Goal: Check status

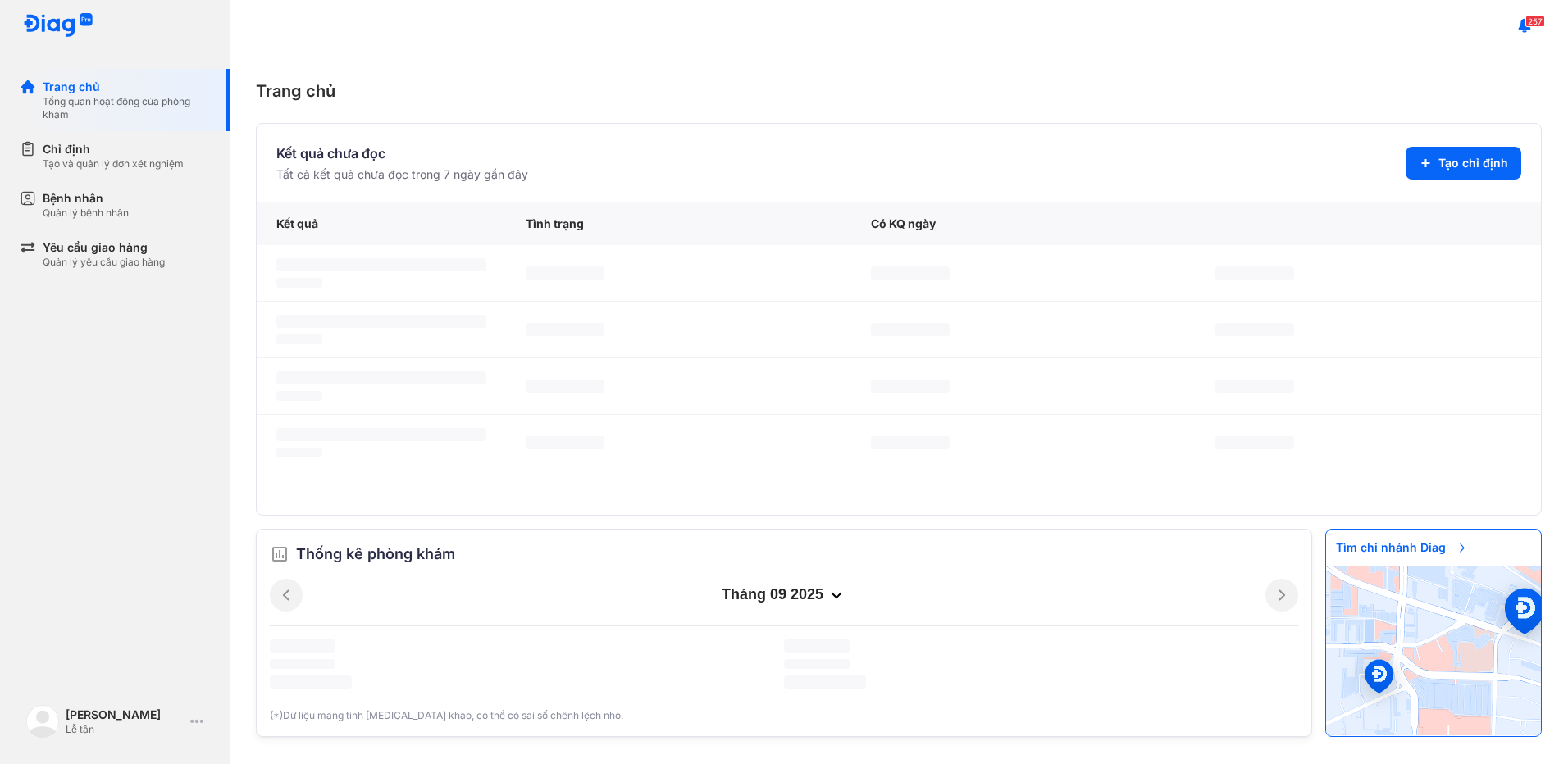
click at [129, 186] on div "Bệnh nhân Quản lý bệnh nhân" at bounding box center [124, 205] width 210 height 49
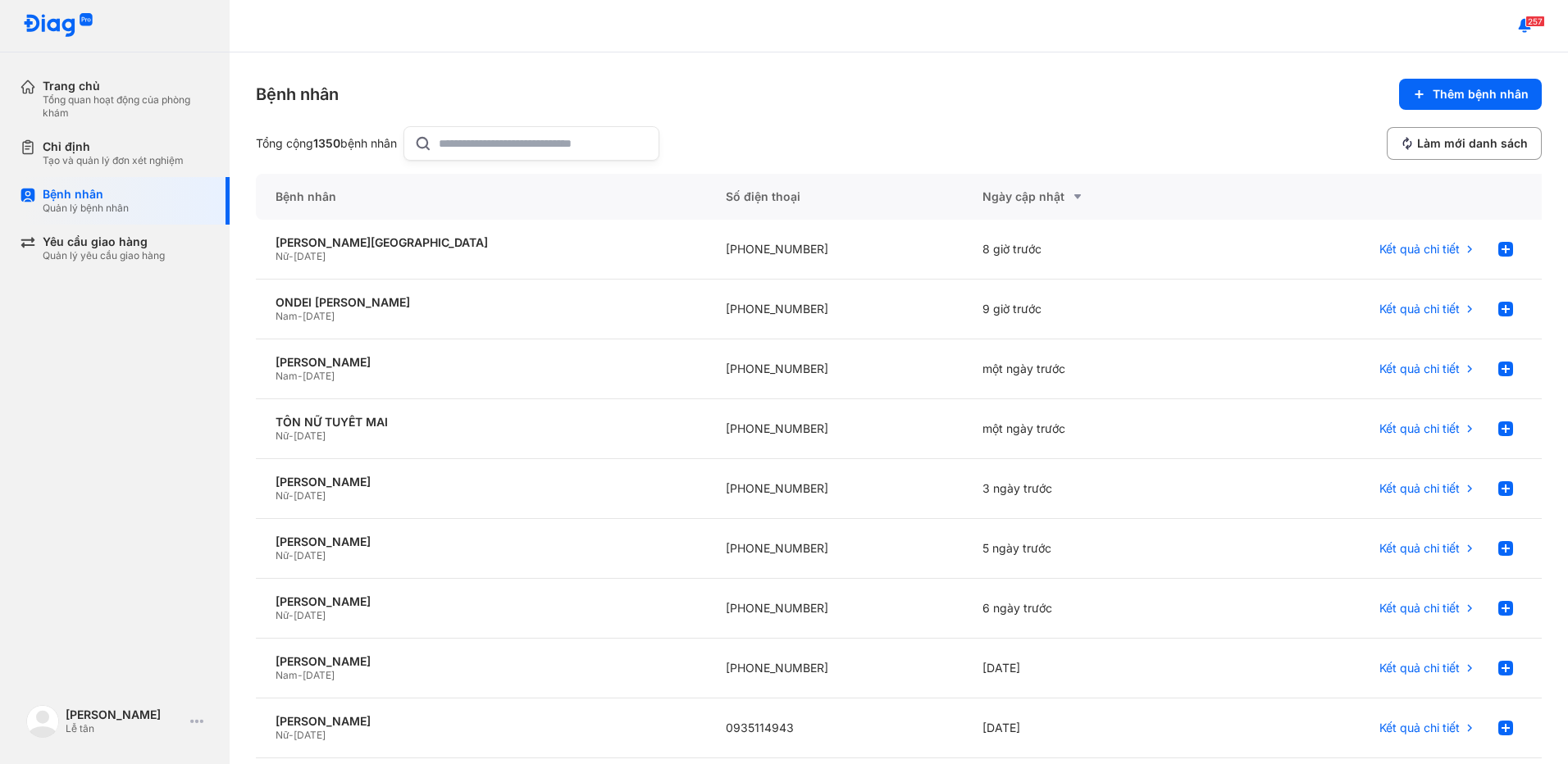
click at [511, 147] on input "text" at bounding box center [543, 143] width 210 height 33
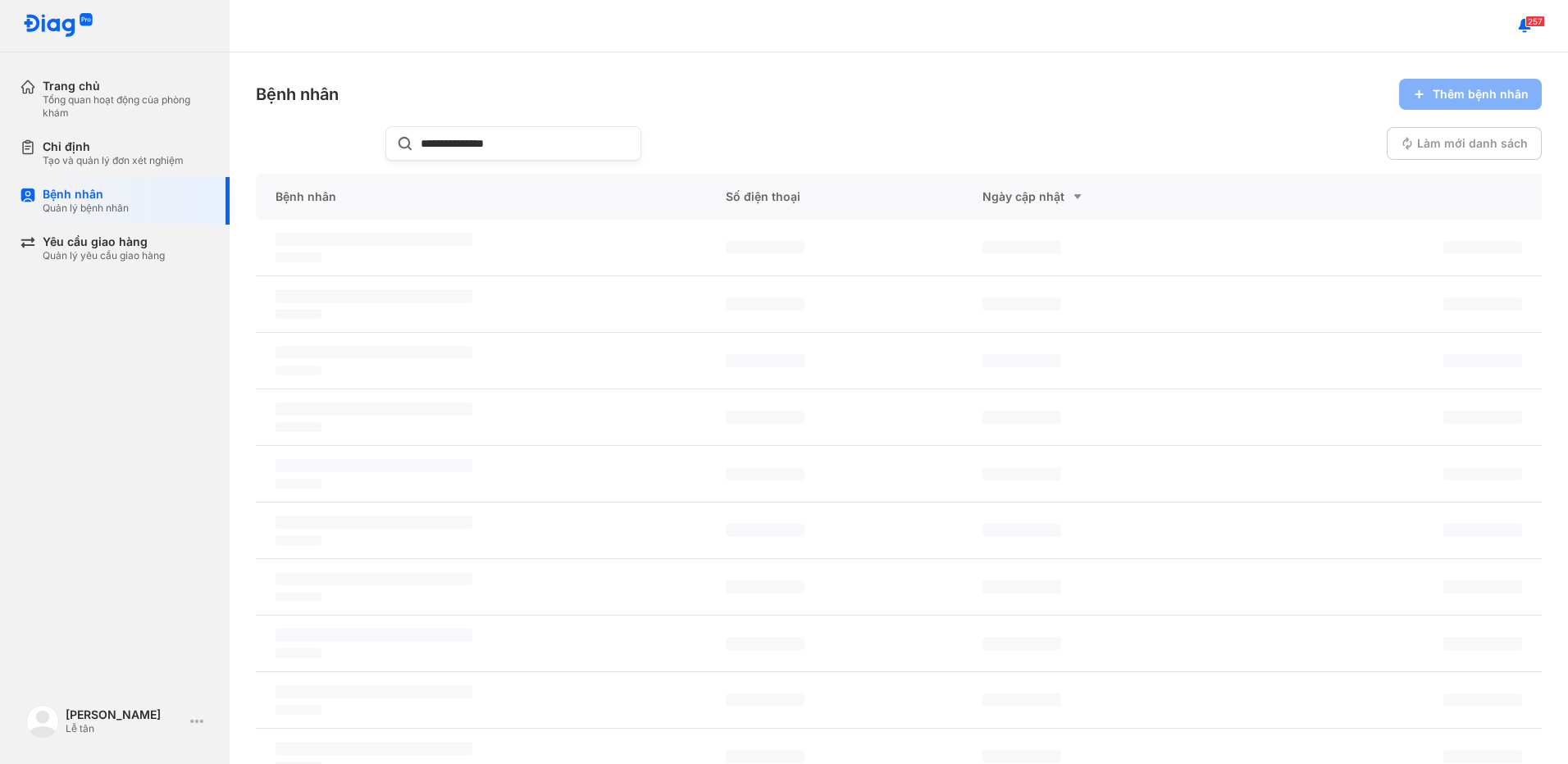
type input "**********"
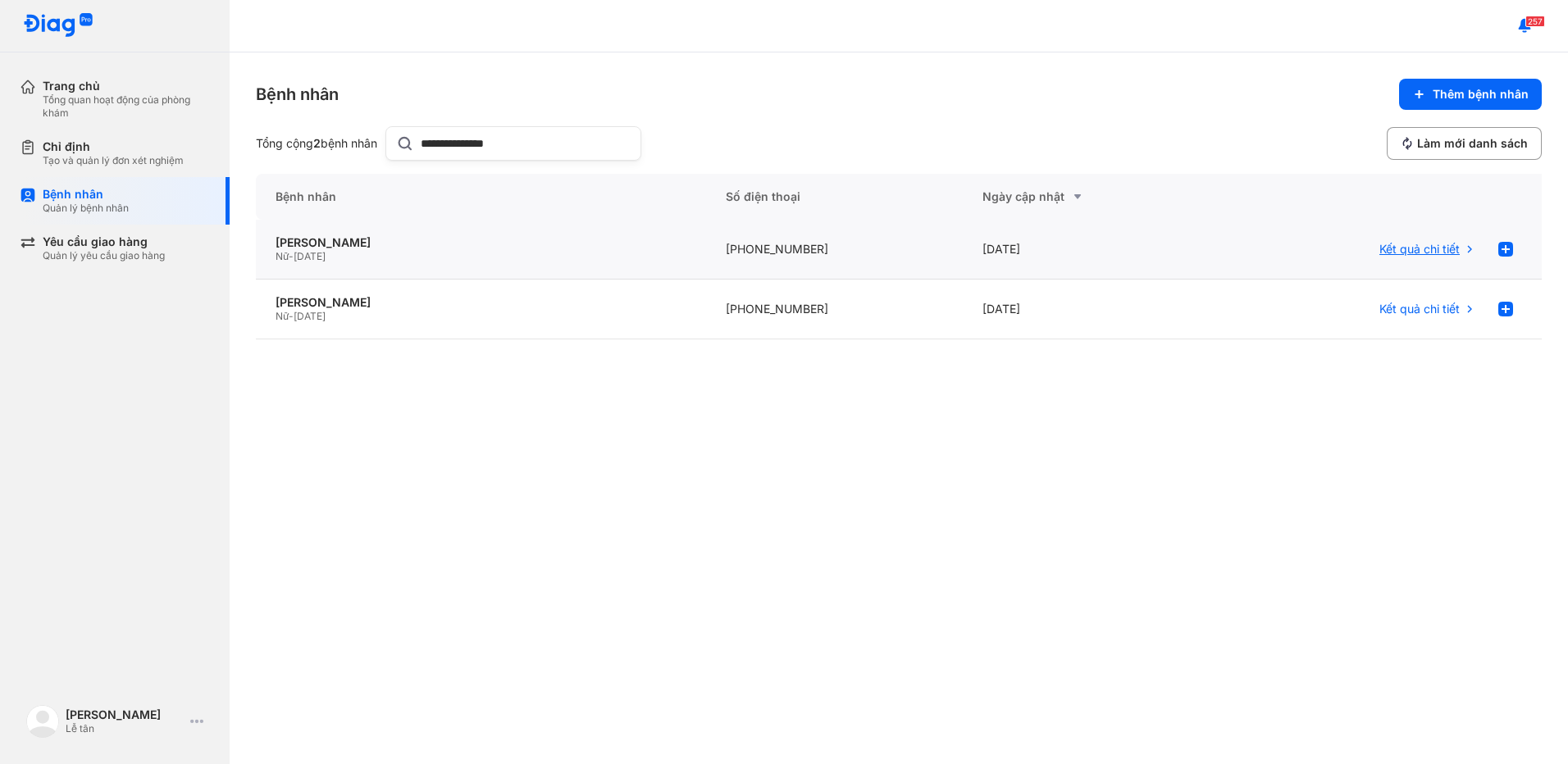
click at [1437, 253] on span "Kết quả chi tiết" at bounding box center [1419, 249] width 80 height 15
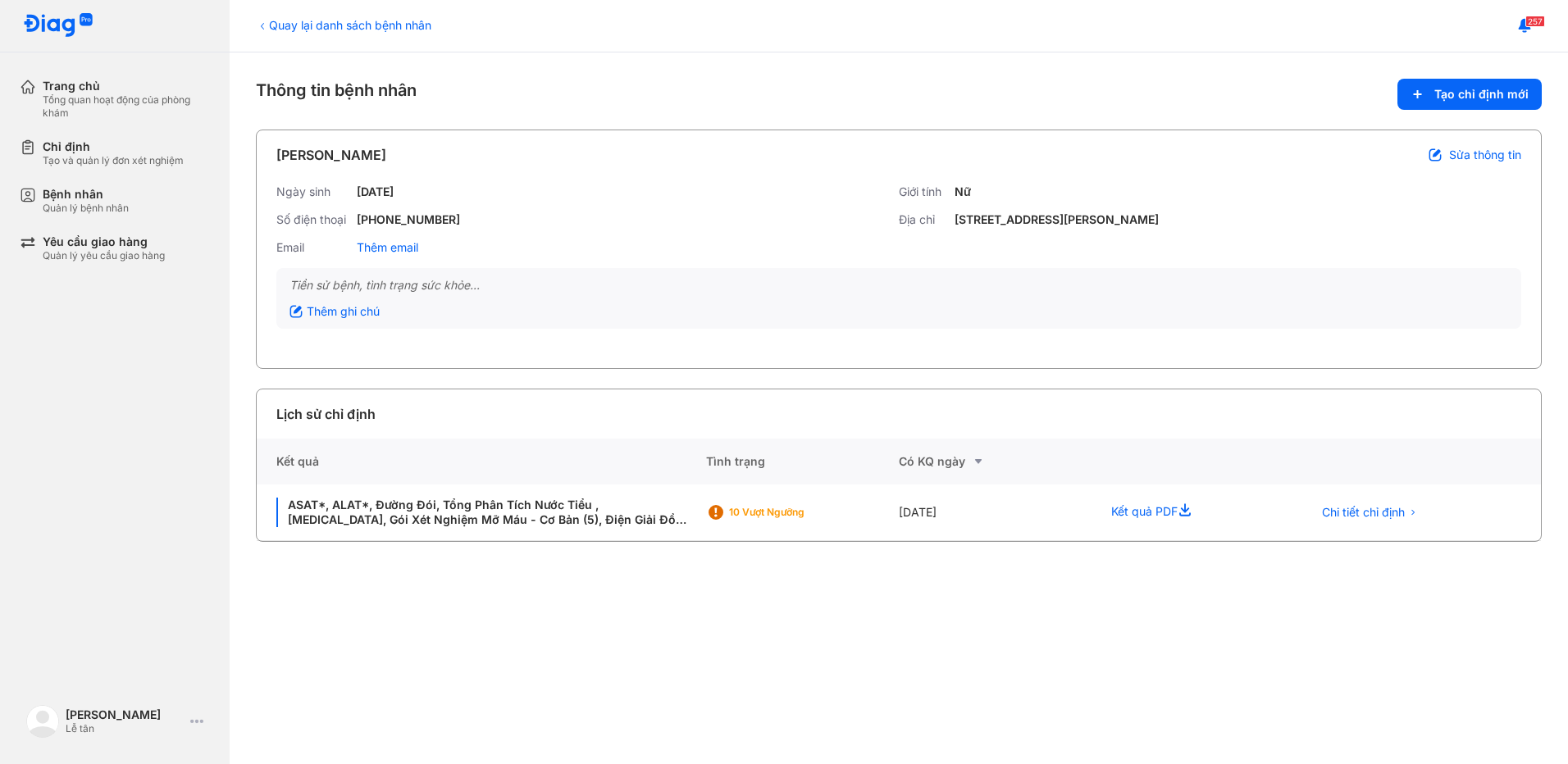
click at [321, 22] on div "Quay lại danh sách bệnh nhân" at bounding box center [344, 24] width 175 height 17
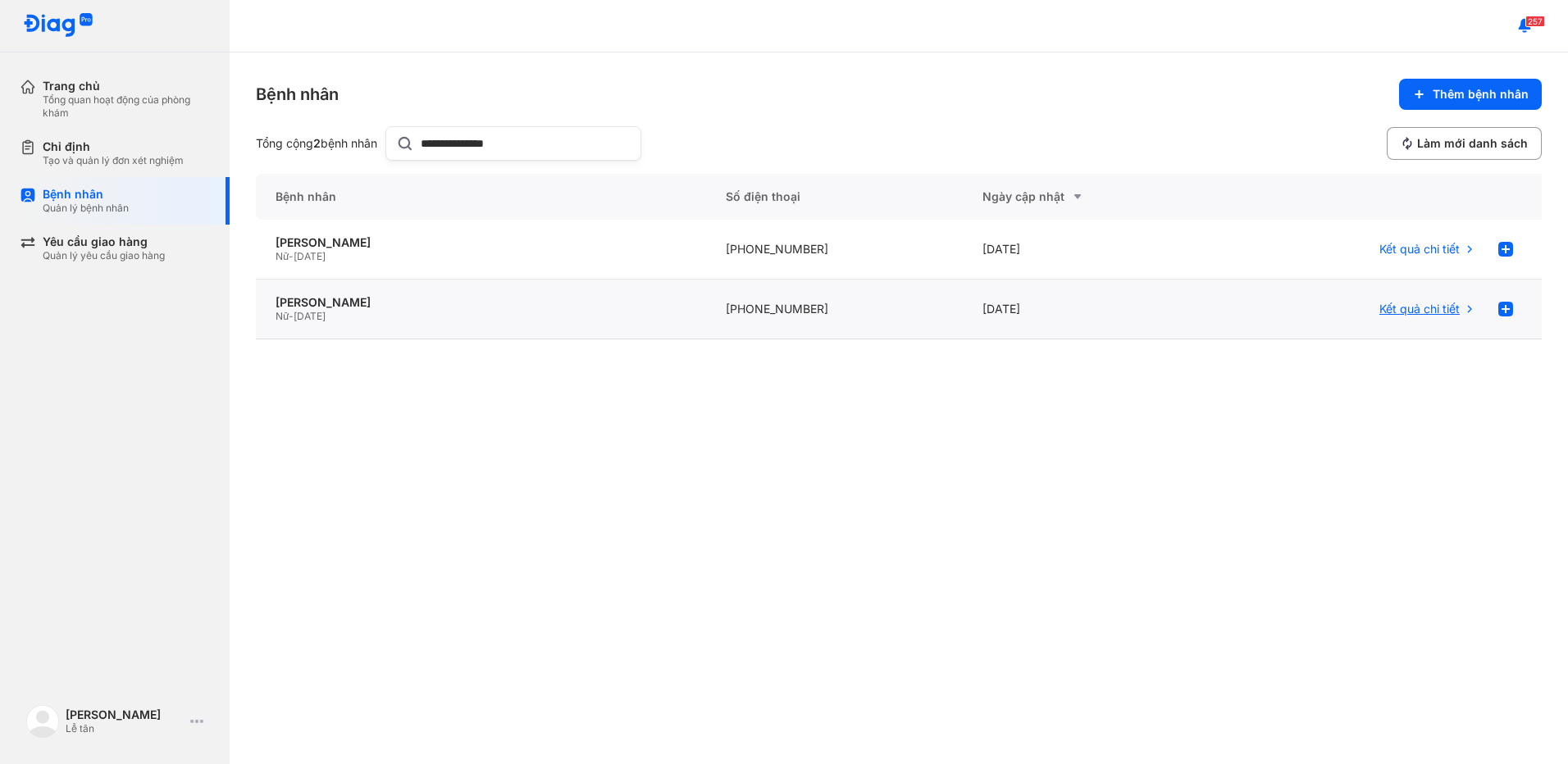
click at [1411, 314] on span "Kết quả chi tiết" at bounding box center [1419, 309] width 80 height 15
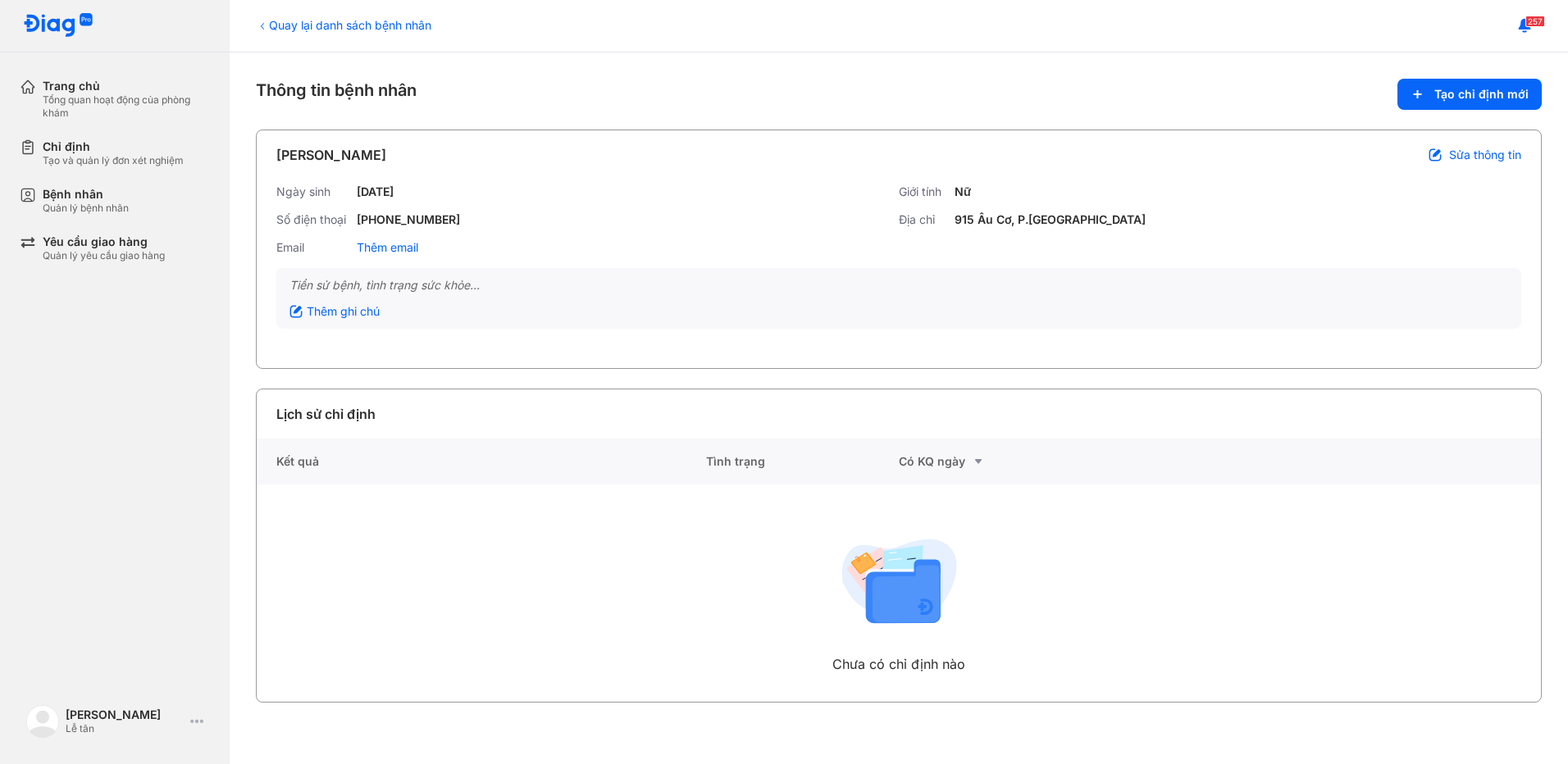
click at [307, 28] on div "Quay lại danh sách bệnh nhân" at bounding box center [344, 24] width 175 height 17
